Goal: Information Seeking & Learning: Learn about a topic

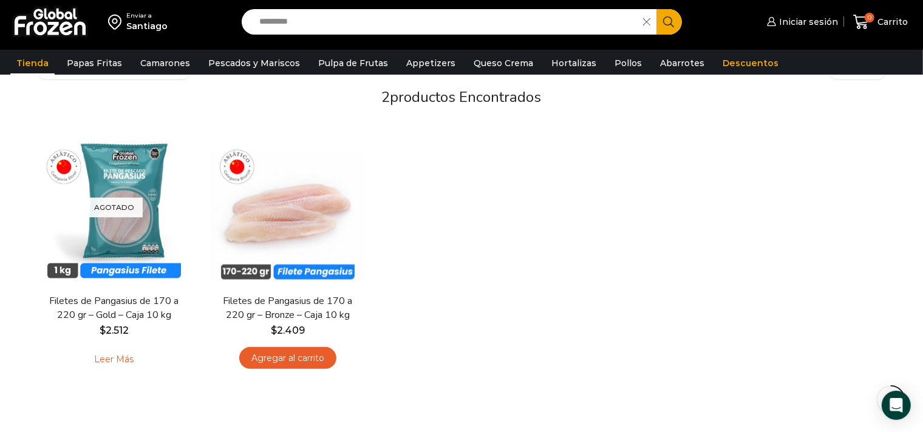
click at [367, 19] on input "*********" at bounding box center [445, 21] width 383 height 25
type input "*"
type input "*******"
click at [656, 9] on button "Search" at bounding box center [668, 21] width 25 height 25
